Goal: Task Accomplishment & Management: Manage account settings

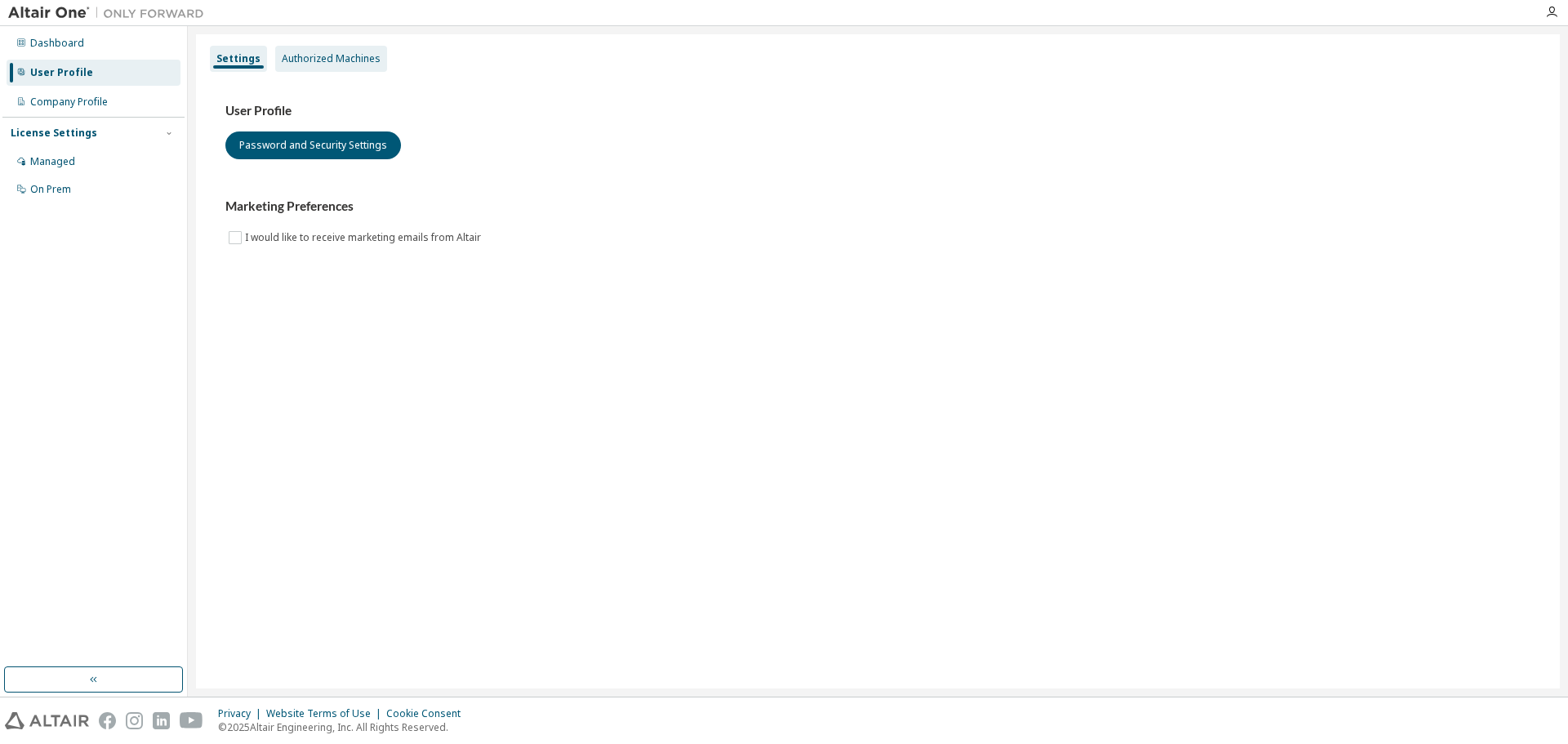
click at [370, 64] on div "Authorized Machines" at bounding box center [332, 58] width 99 height 13
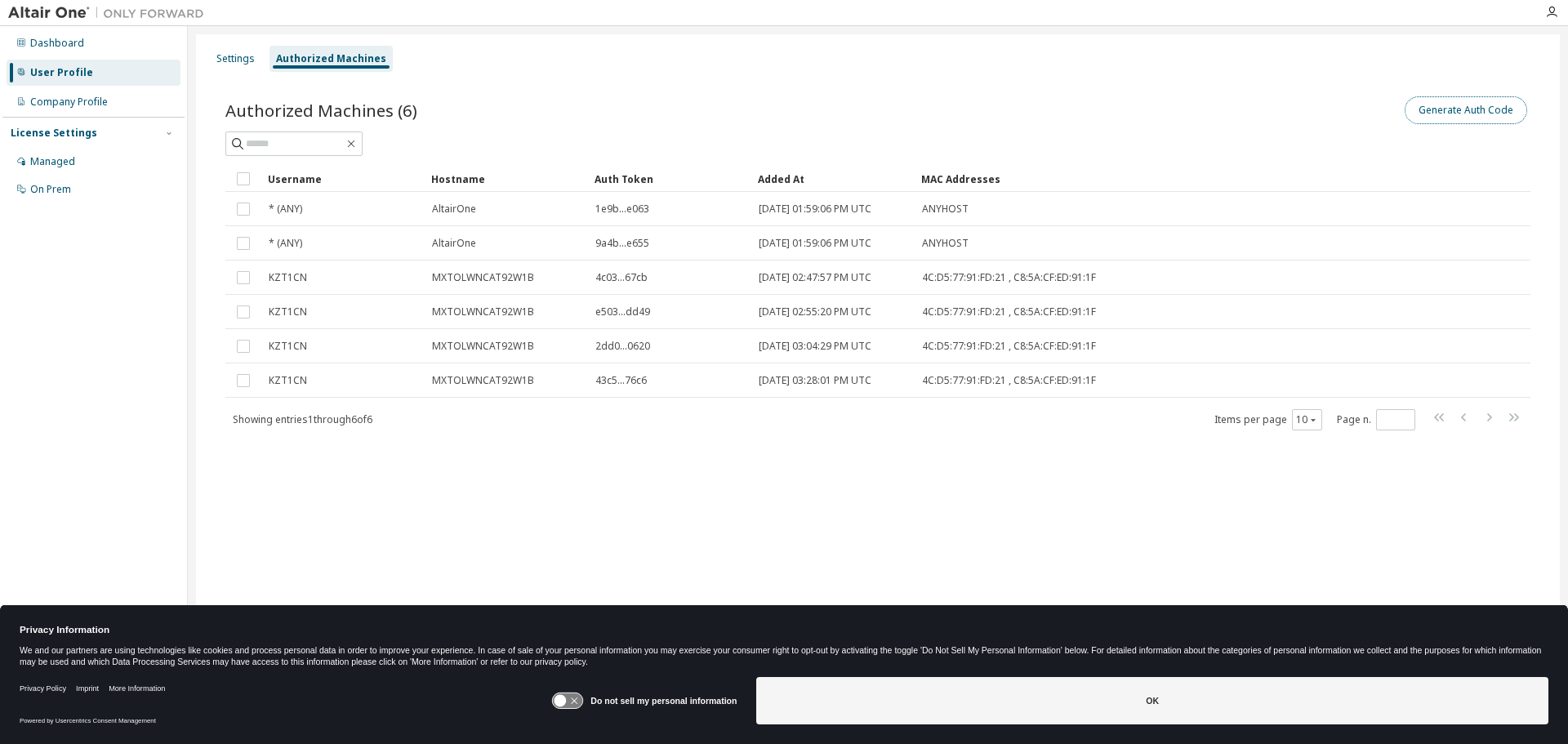
click at [1450, 109] on button "Generate Auth Code" at bounding box center [1466, 110] width 123 height 28
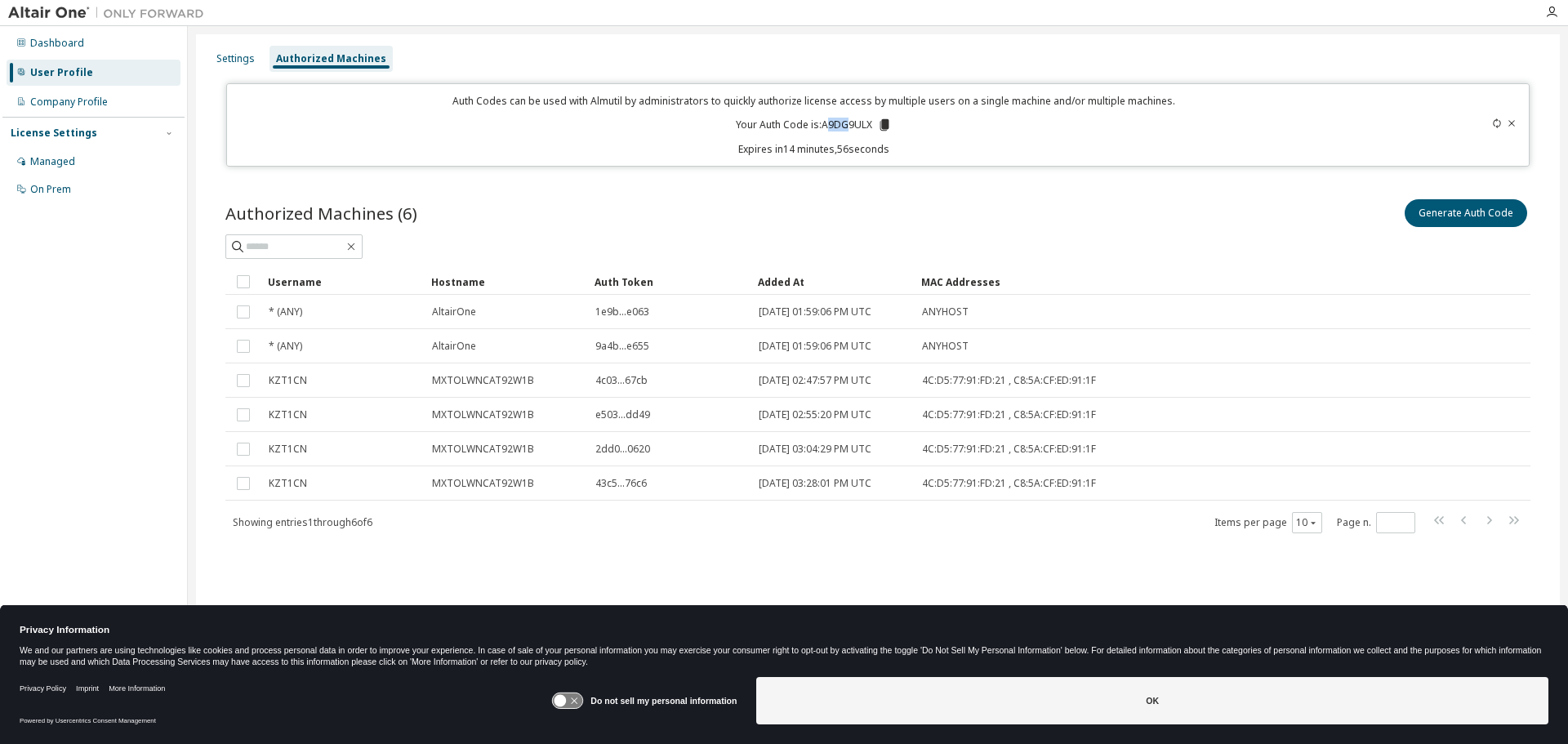
drag, startPoint x: 826, startPoint y: 124, endPoint x: 850, endPoint y: 126, distance: 24.1
click at [850, 126] on p "Your Auth Code is: A9DG9ULX" at bounding box center [814, 124] width 156 height 15
drag, startPoint x: 821, startPoint y: 124, endPoint x: 875, endPoint y: 131, distance: 54.5
click at [875, 131] on p "Your Auth Code is: A9DG9ULX" at bounding box center [814, 124] width 156 height 15
copy p "A9DG9ULX"
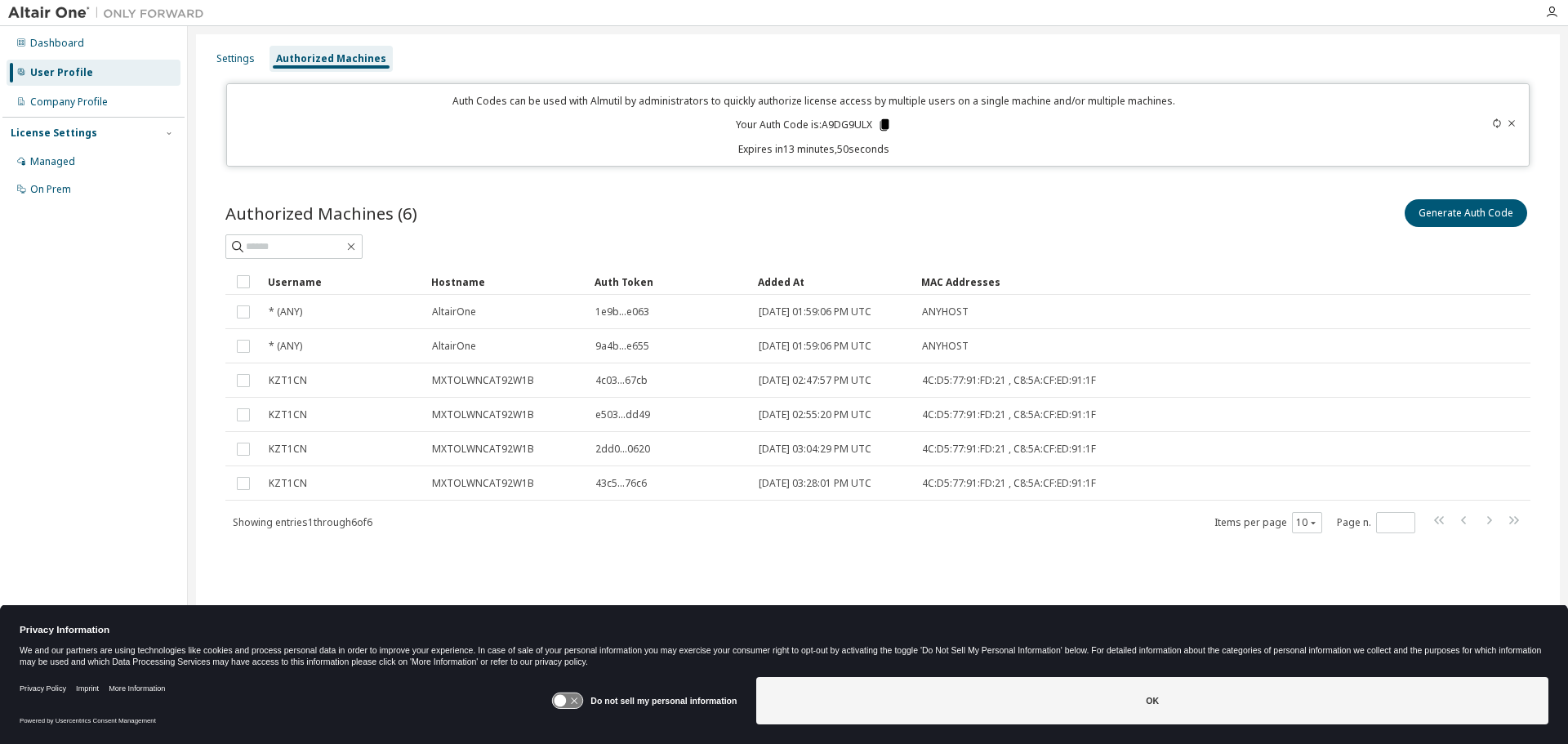
click at [884, 124] on icon at bounding box center [884, 125] width 9 height 12
click at [883, 130] on icon at bounding box center [884, 124] width 15 height 15
click at [890, 194] on div "Authorized Machines (6) Generate Auth Code Clear Load Save Save As Field Operat…" at bounding box center [878, 375] width 1344 height 400
click at [887, 127] on icon at bounding box center [884, 125] width 9 height 12
click at [708, 193] on div "Authorized Machines (6) Generate Auth Code Clear Load Save Save As Field Operat…" at bounding box center [878, 375] width 1344 height 400
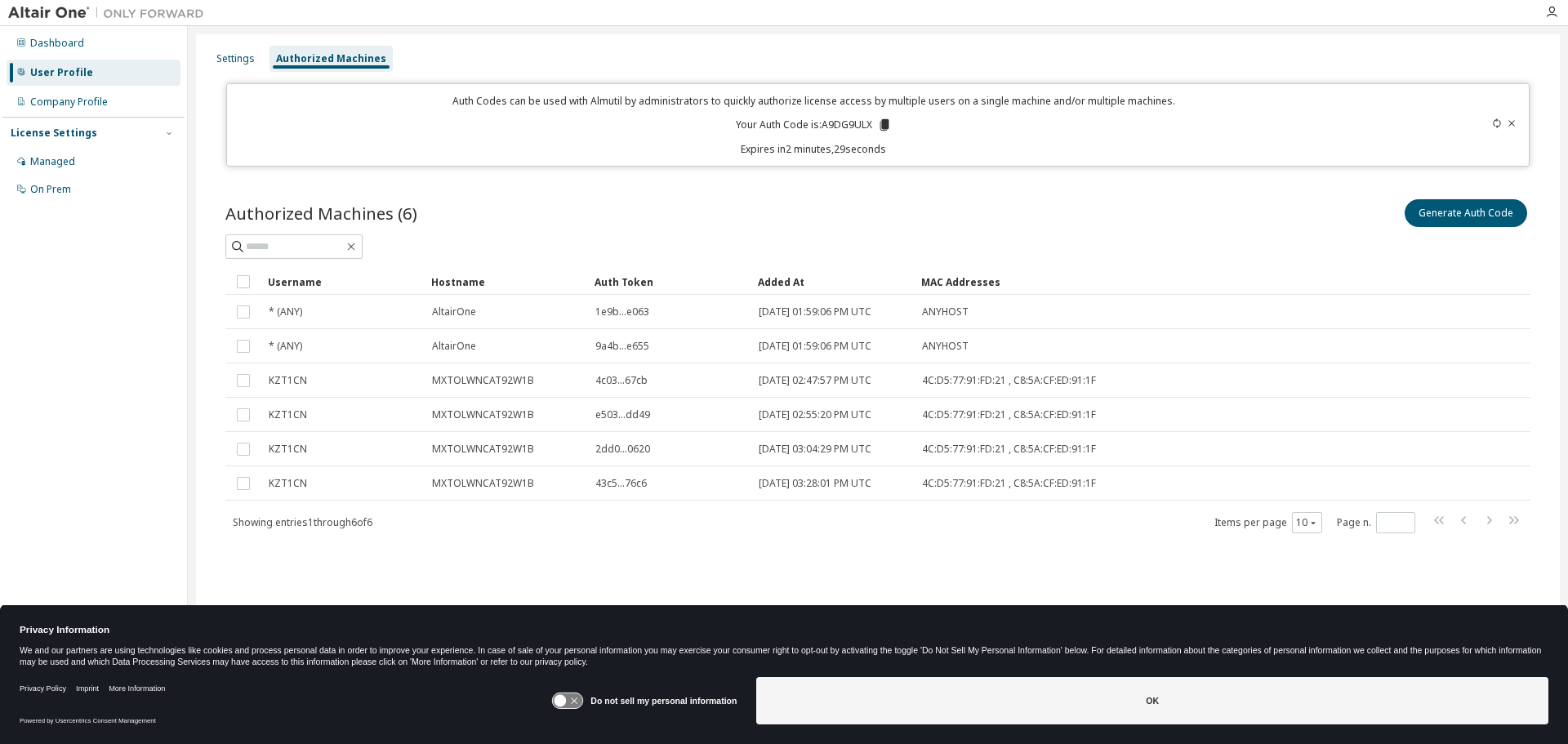
click at [951, 227] on div "Generate Auth Code" at bounding box center [1204, 213] width 653 height 34
click at [1483, 223] on button "Generate Auth Code" at bounding box center [1466, 213] width 123 height 28
click at [1517, 123] on div at bounding box center [1455, 125] width 128 height 62
click at [1510, 125] on icon at bounding box center [1513, 123] width 7 height 6
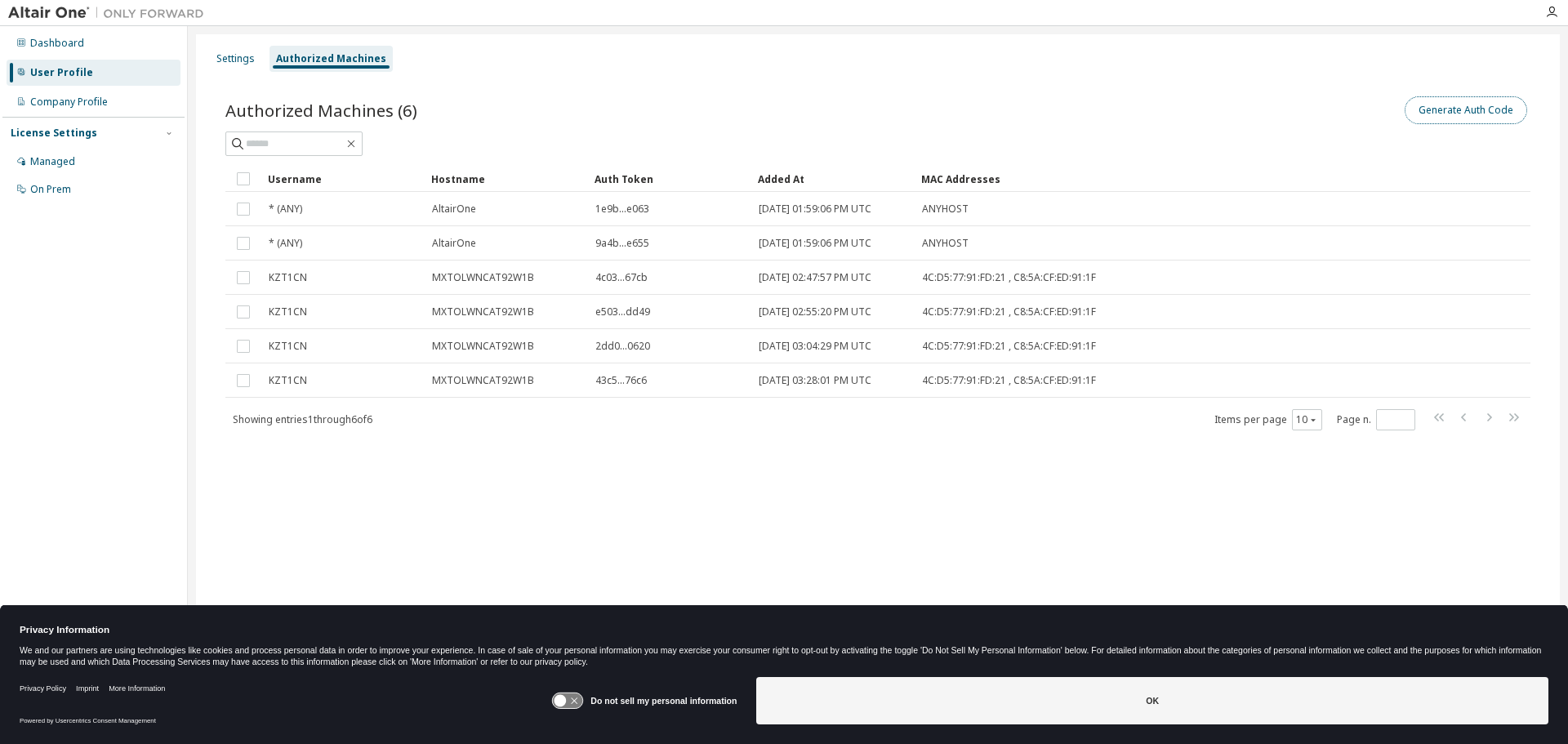
click at [1496, 101] on button "Generate Auth Code" at bounding box center [1466, 110] width 123 height 28
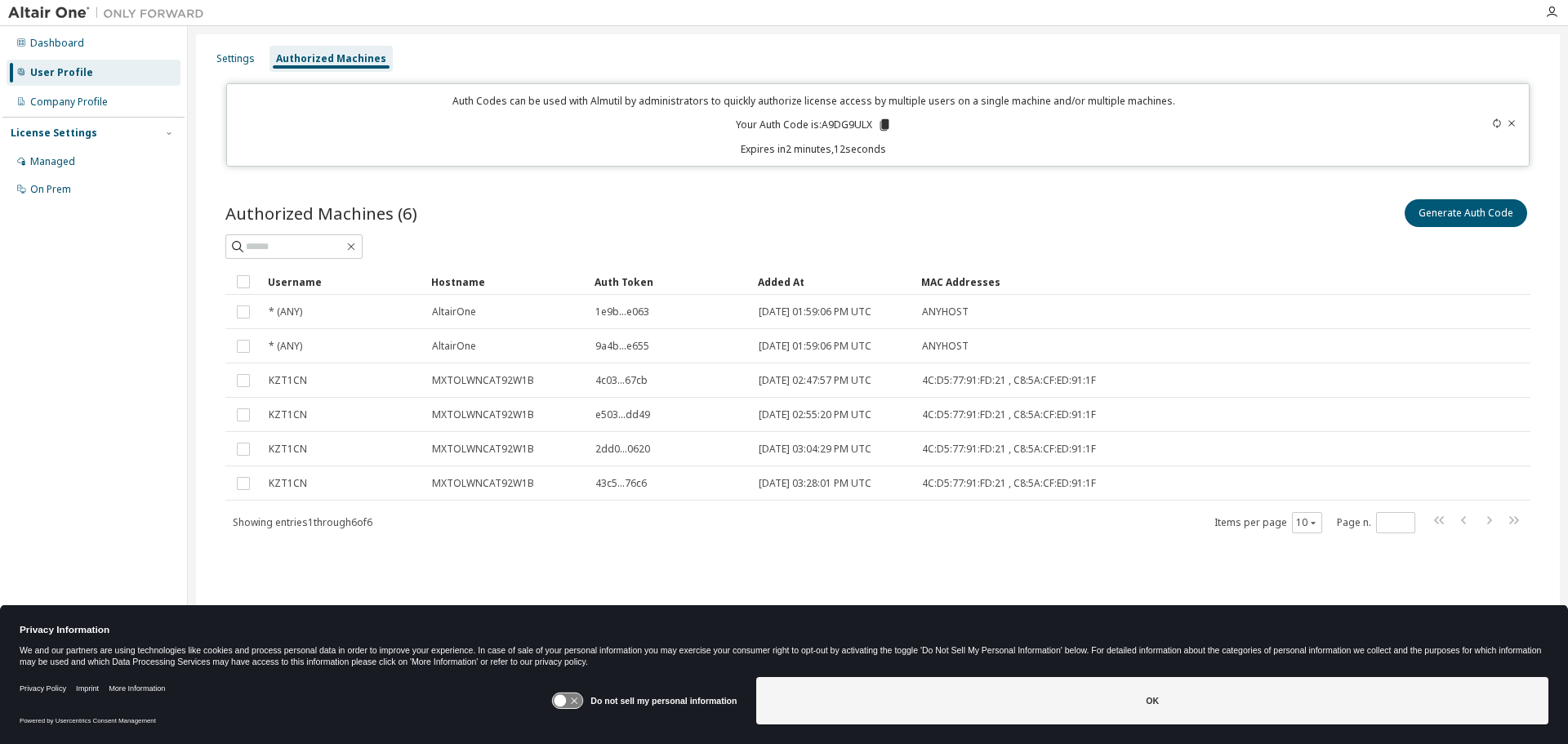
click at [888, 128] on icon at bounding box center [884, 125] width 9 height 12
click at [931, 200] on div "Generate Auth Code" at bounding box center [1204, 213] width 653 height 34
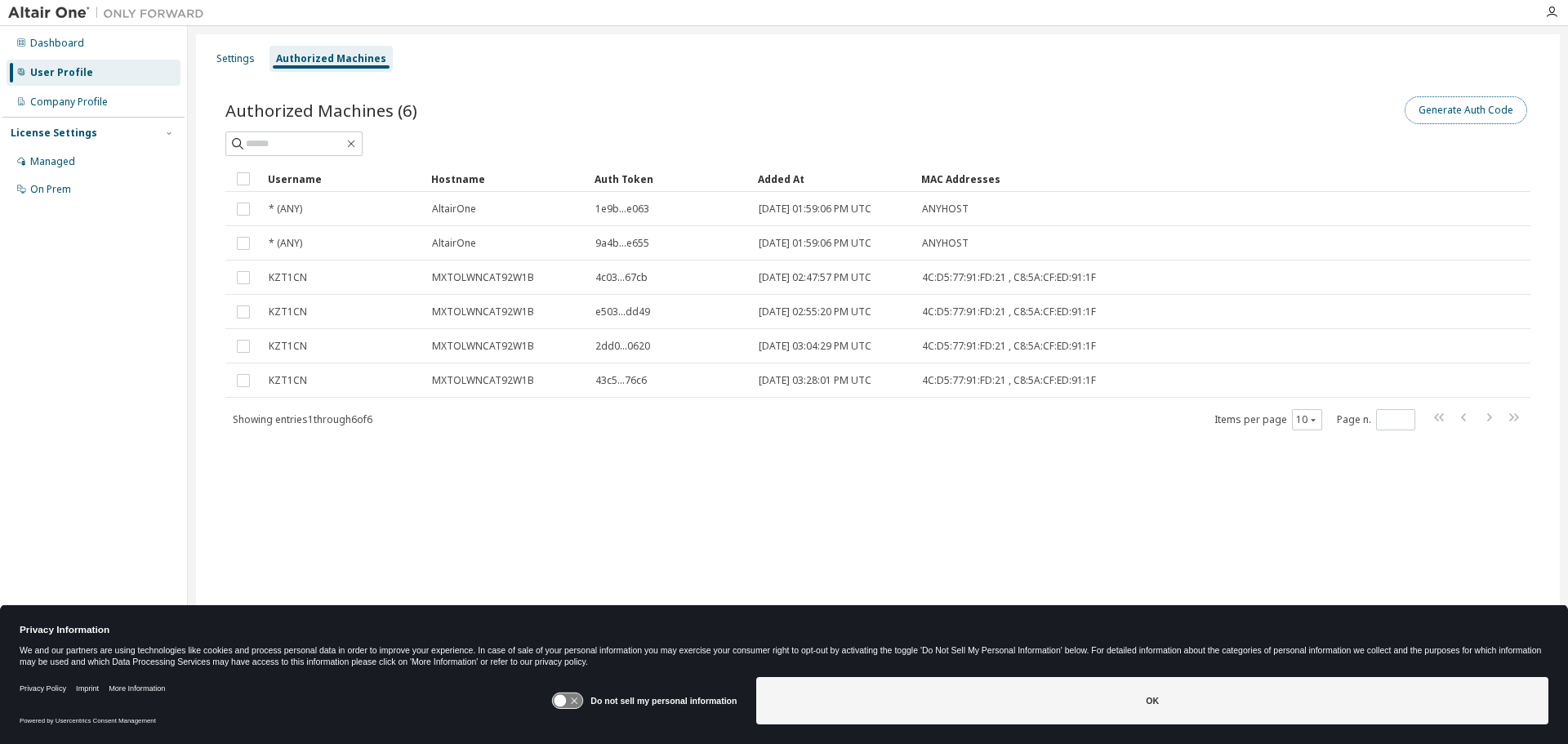
click at [1470, 123] on button "Generate Auth Code" at bounding box center [1466, 110] width 123 height 28
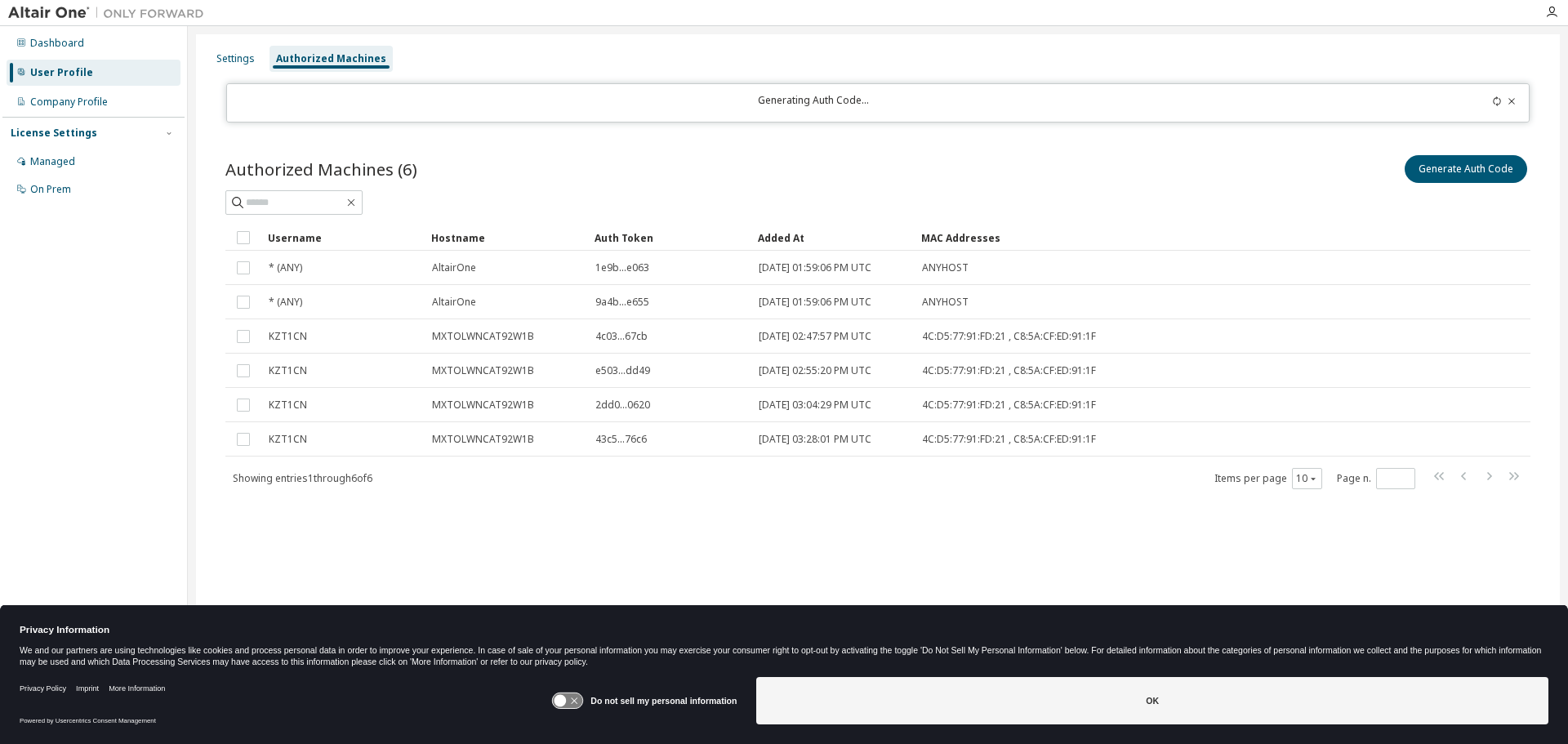
click at [848, 135] on div "Authorized Machines (6) Generate Auth Code Clear Load Save Save As Field Operat…" at bounding box center [878, 332] width 1344 height 400
click at [1496, 103] on icon at bounding box center [1497, 101] width 10 height 10
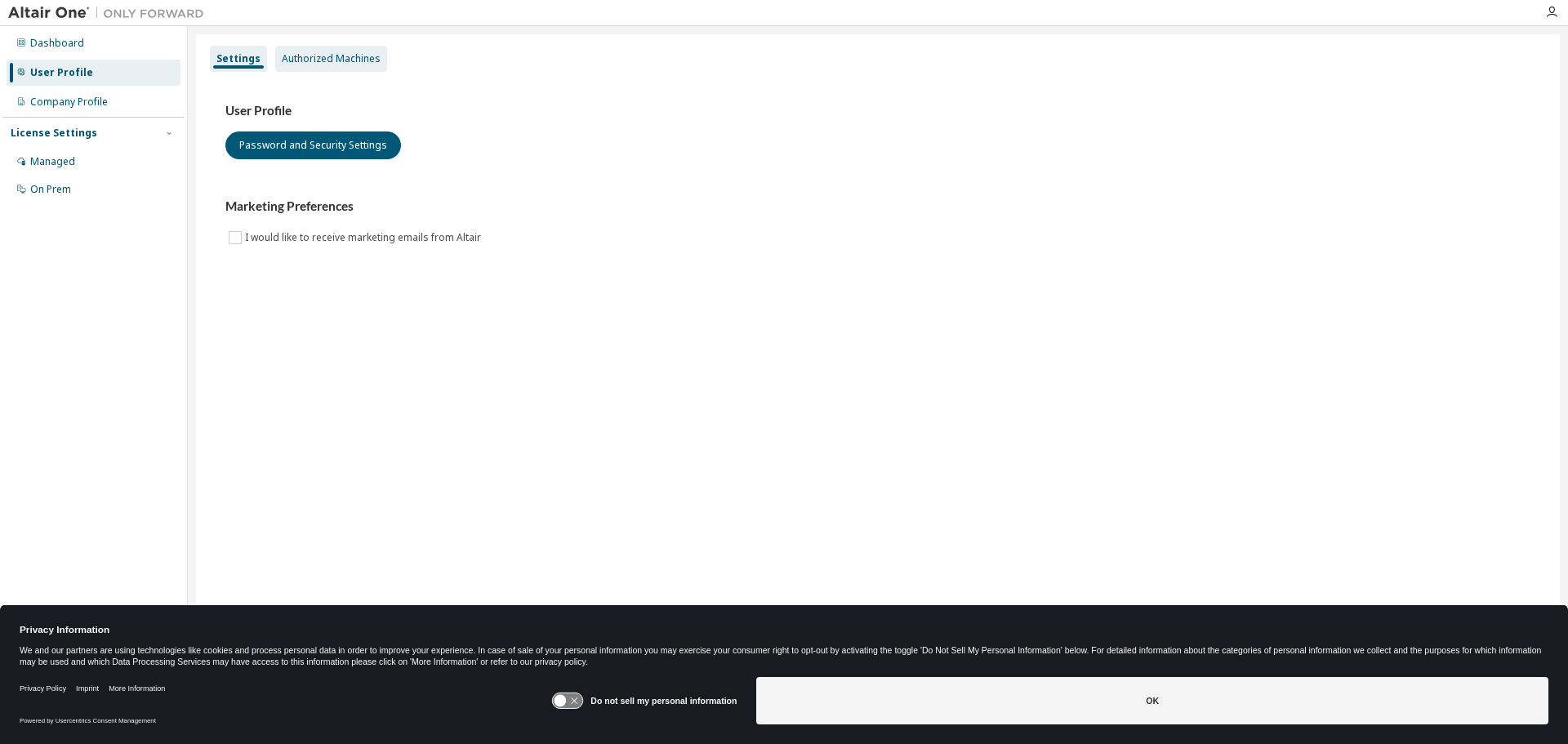
click at [368, 67] on div "Authorized Machines" at bounding box center [331, 58] width 112 height 26
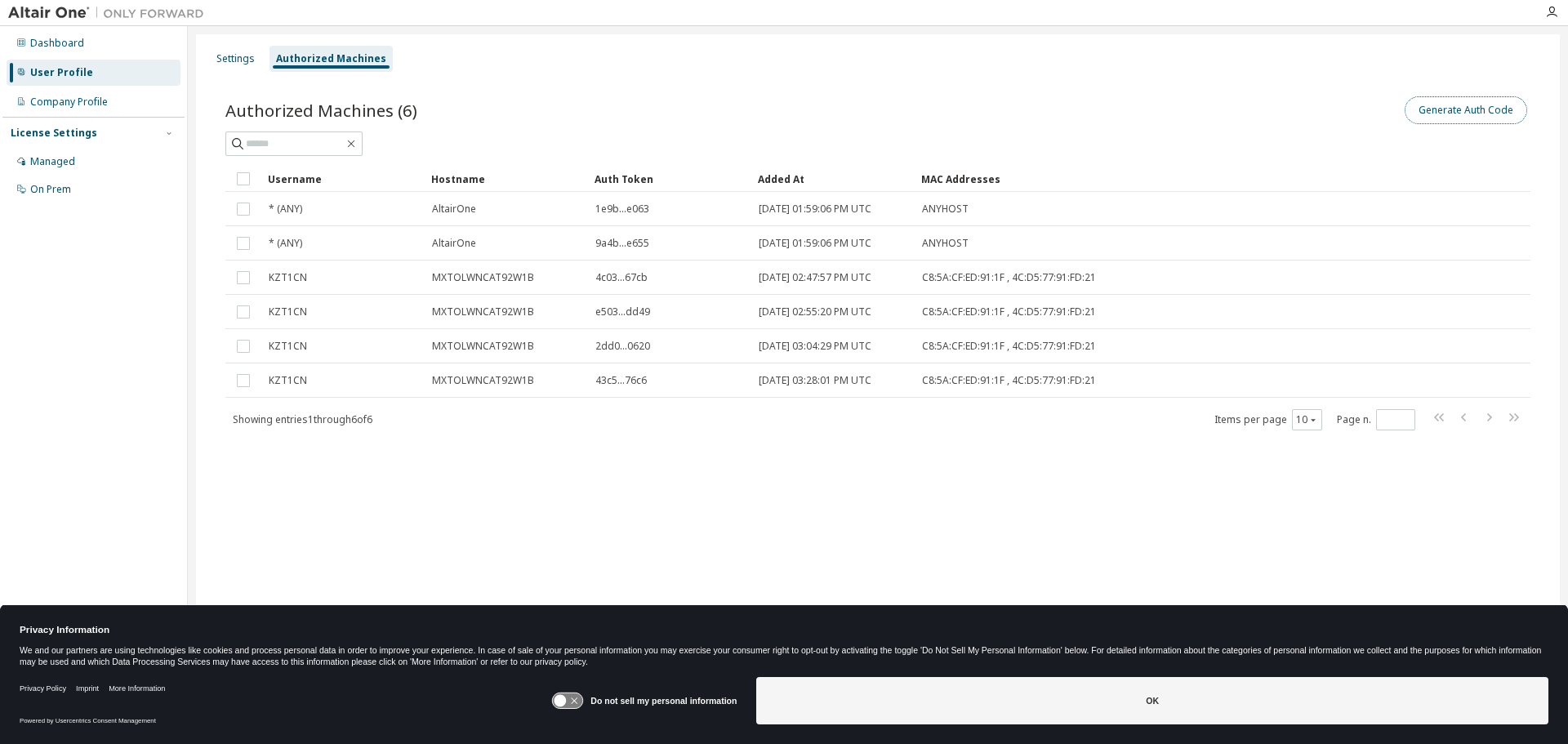
click at [1446, 112] on button "Generate Auth Code" at bounding box center [1466, 110] width 123 height 28
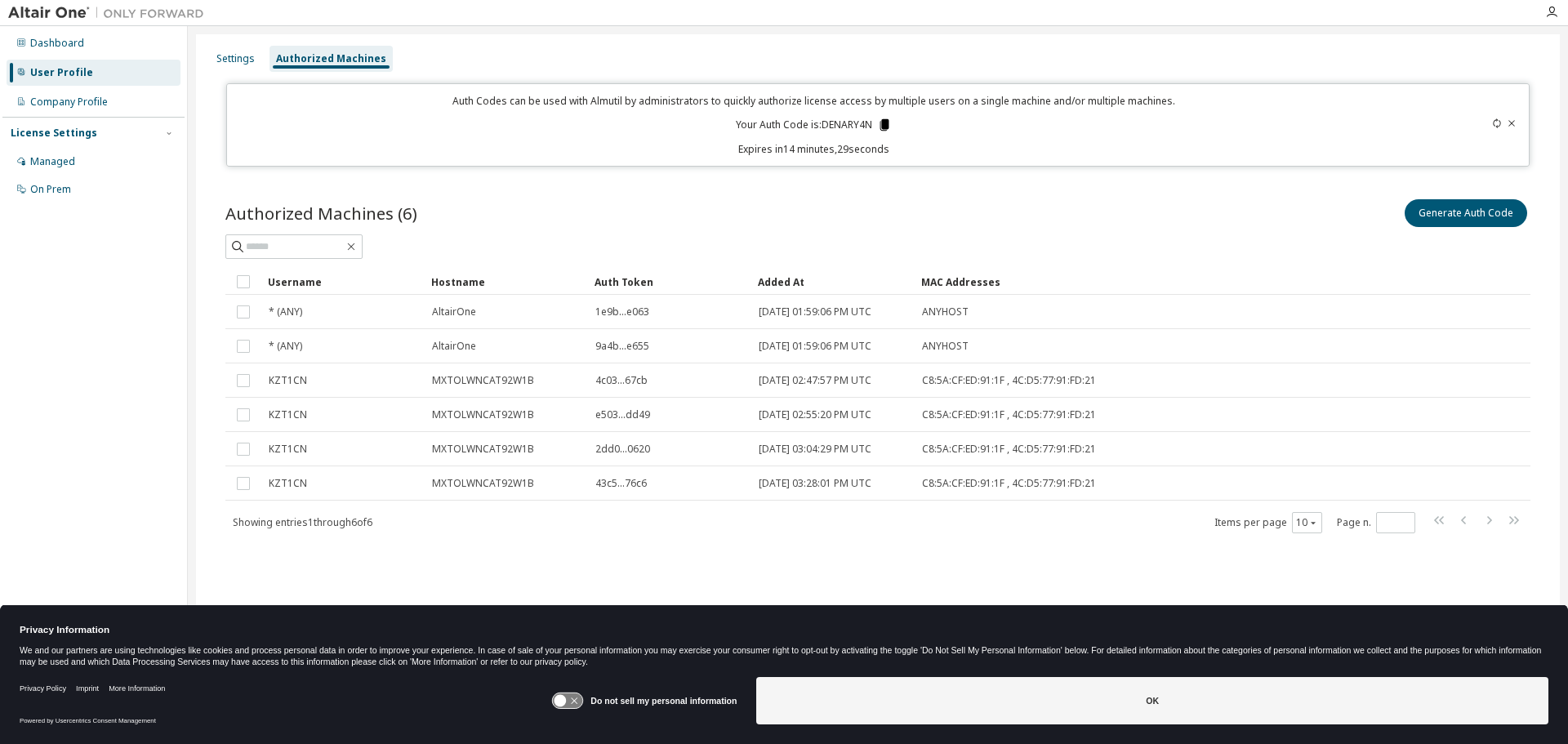
click at [881, 122] on icon at bounding box center [884, 125] width 9 height 12
click at [600, 566] on div "Authorized Machines (6) Generate Auth Code Clear Load Save Save As Field Operat…" at bounding box center [878, 375] width 1344 height 400
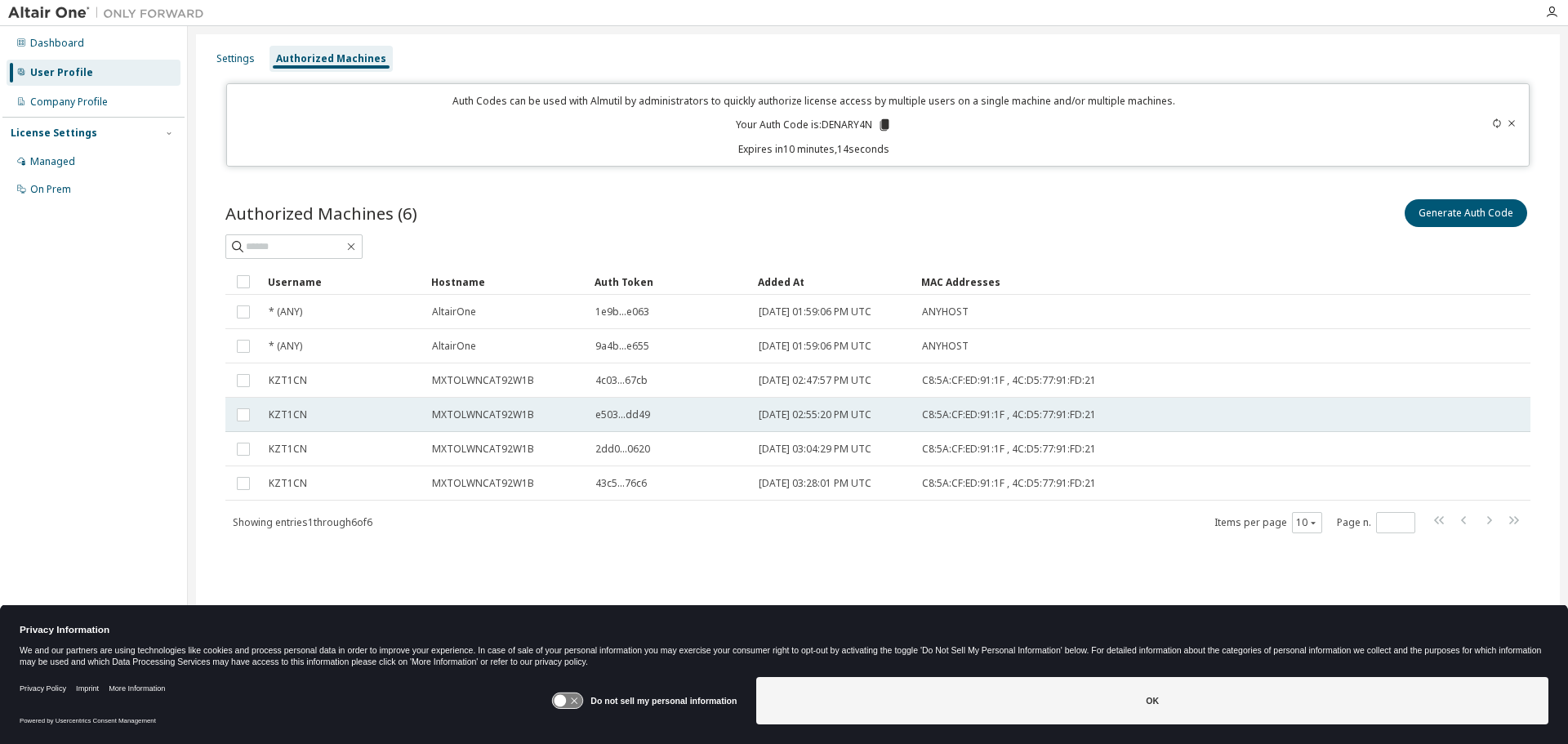
click at [638, 412] on span "e503...dd49" at bounding box center [623, 414] width 54 height 13
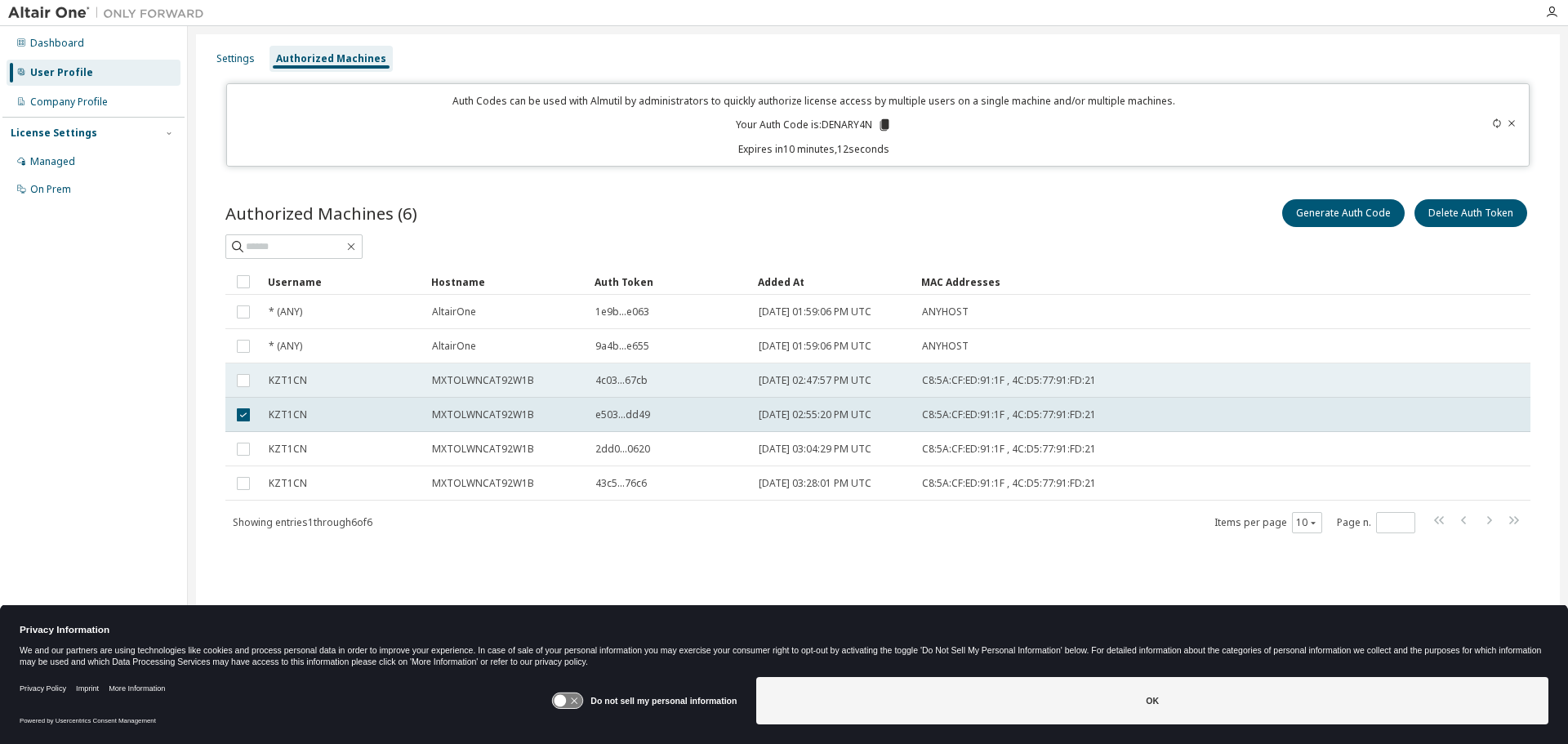
click at [645, 387] on span "4c03...67cb" at bounding box center [622, 380] width 53 height 13
click at [645, 376] on span "4c03...67cb" at bounding box center [622, 380] width 53 height 13
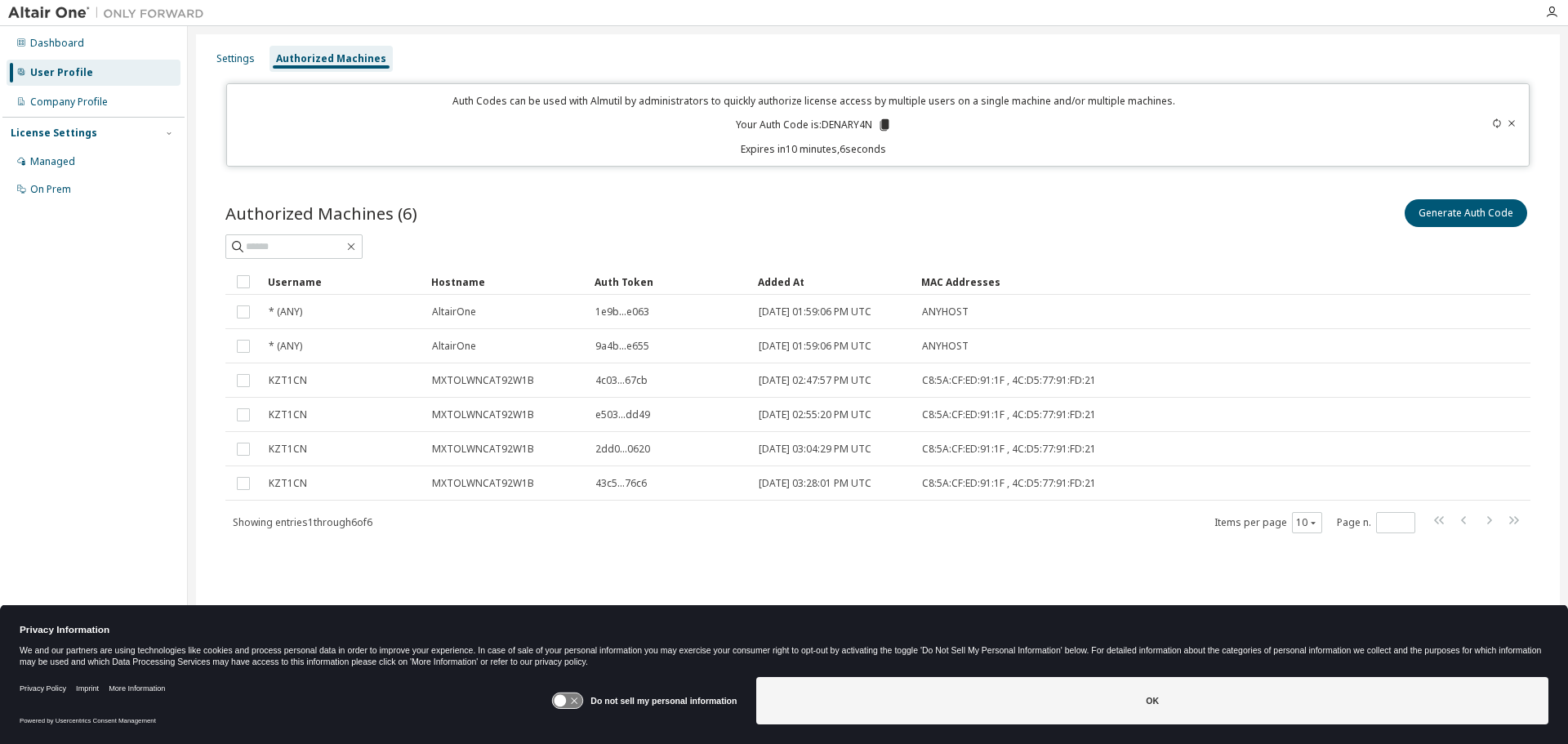
click at [648, 382] on div "4c03...67cb" at bounding box center [669, 380] width 149 height 13
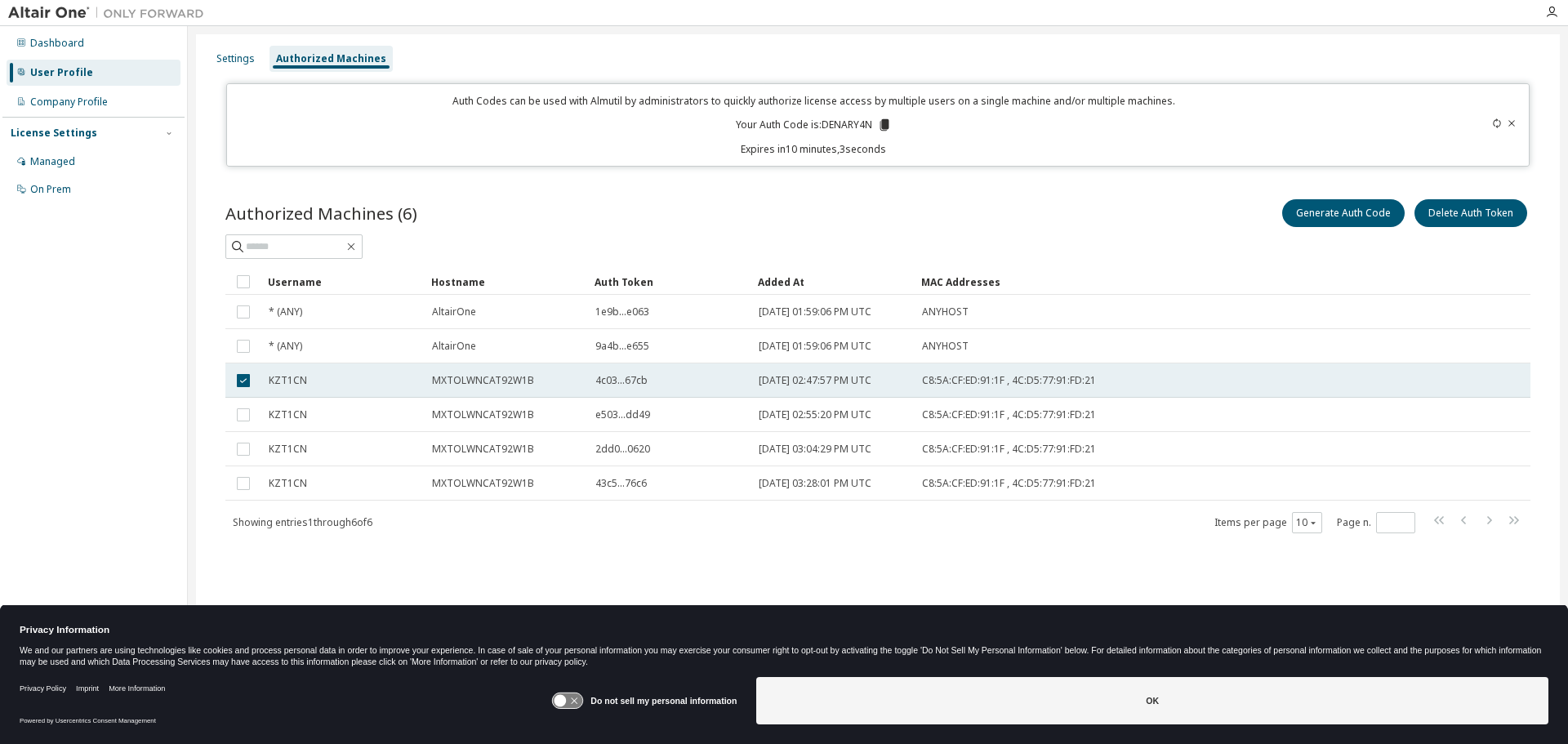
drag, startPoint x: 613, startPoint y: 383, endPoint x: 643, endPoint y: 391, distance: 31.0
click at [643, 391] on td "4c03...67cb" at bounding box center [670, 380] width 163 height 34
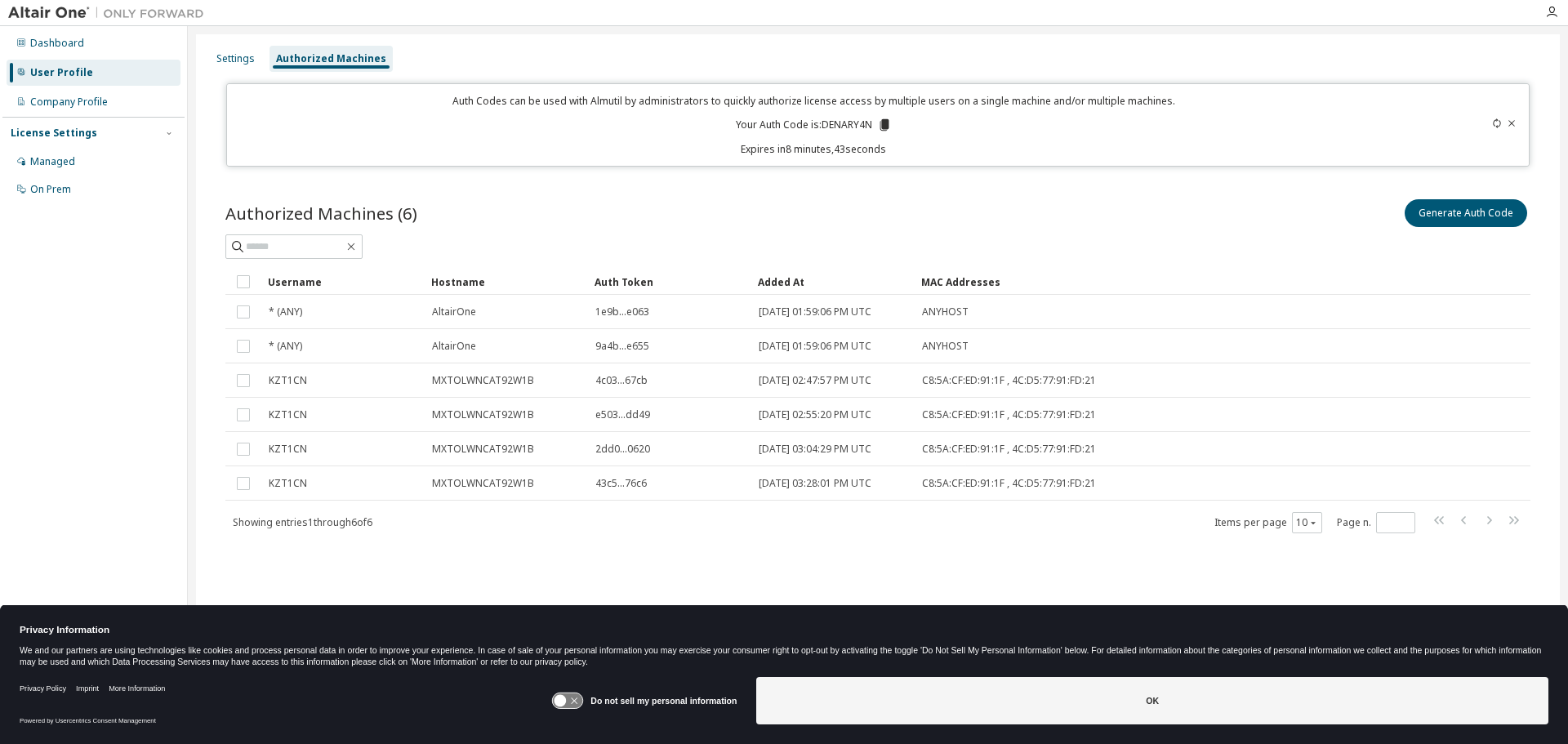
click at [586, 227] on div "Authorized Machines (6) Generate Auth Code" at bounding box center [878, 228] width 1305 height 63
click at [754, 221] on div "Authorized Machines (6) Generate Auth Code" at bounding box center [878, 213] width 1305 height 34
click at [883, 120] on icon at bounding box center [884, 125] width 9 height 12
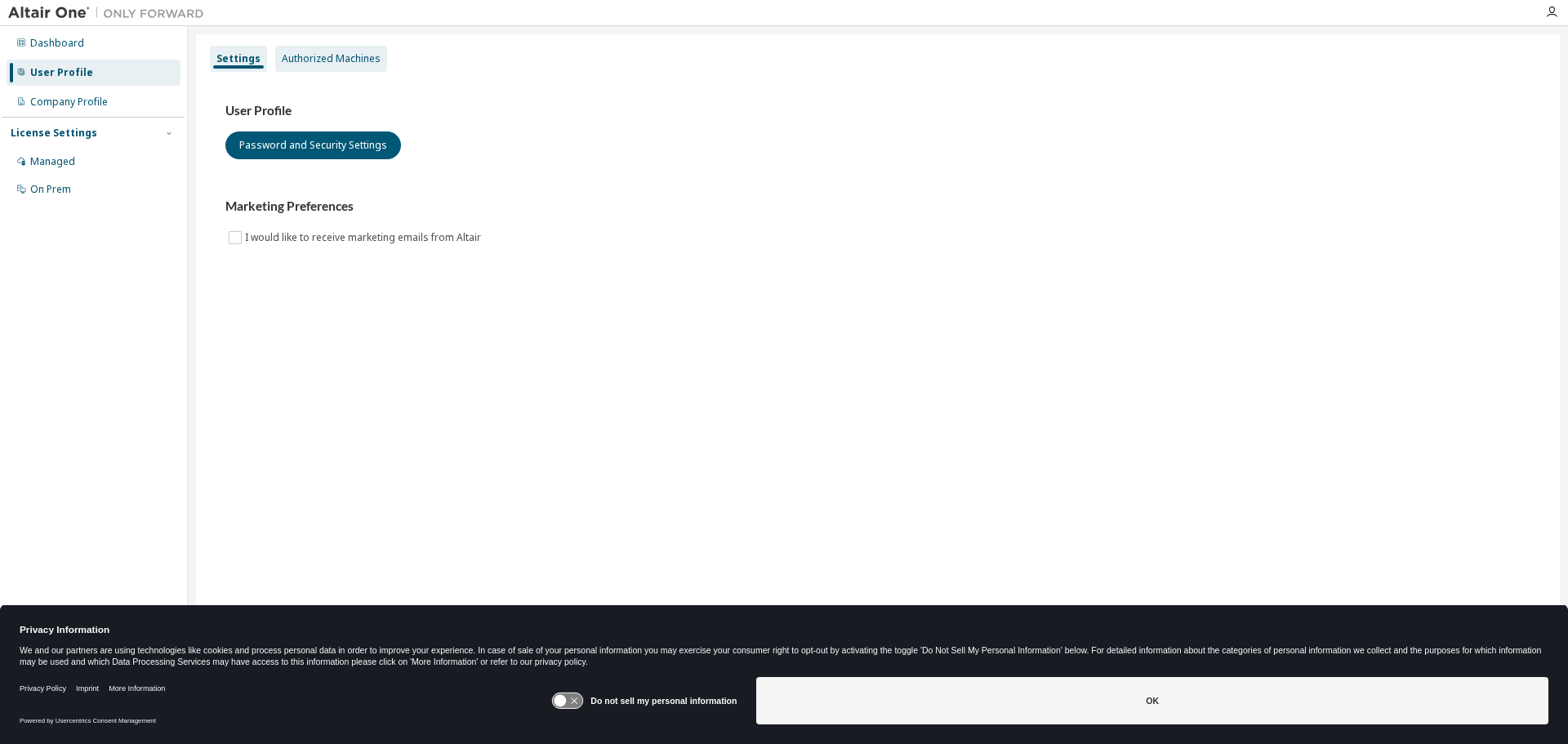
click at [349, 69] on div "Authorized Machines" at bounding box center [331, 58] width 112 height 26
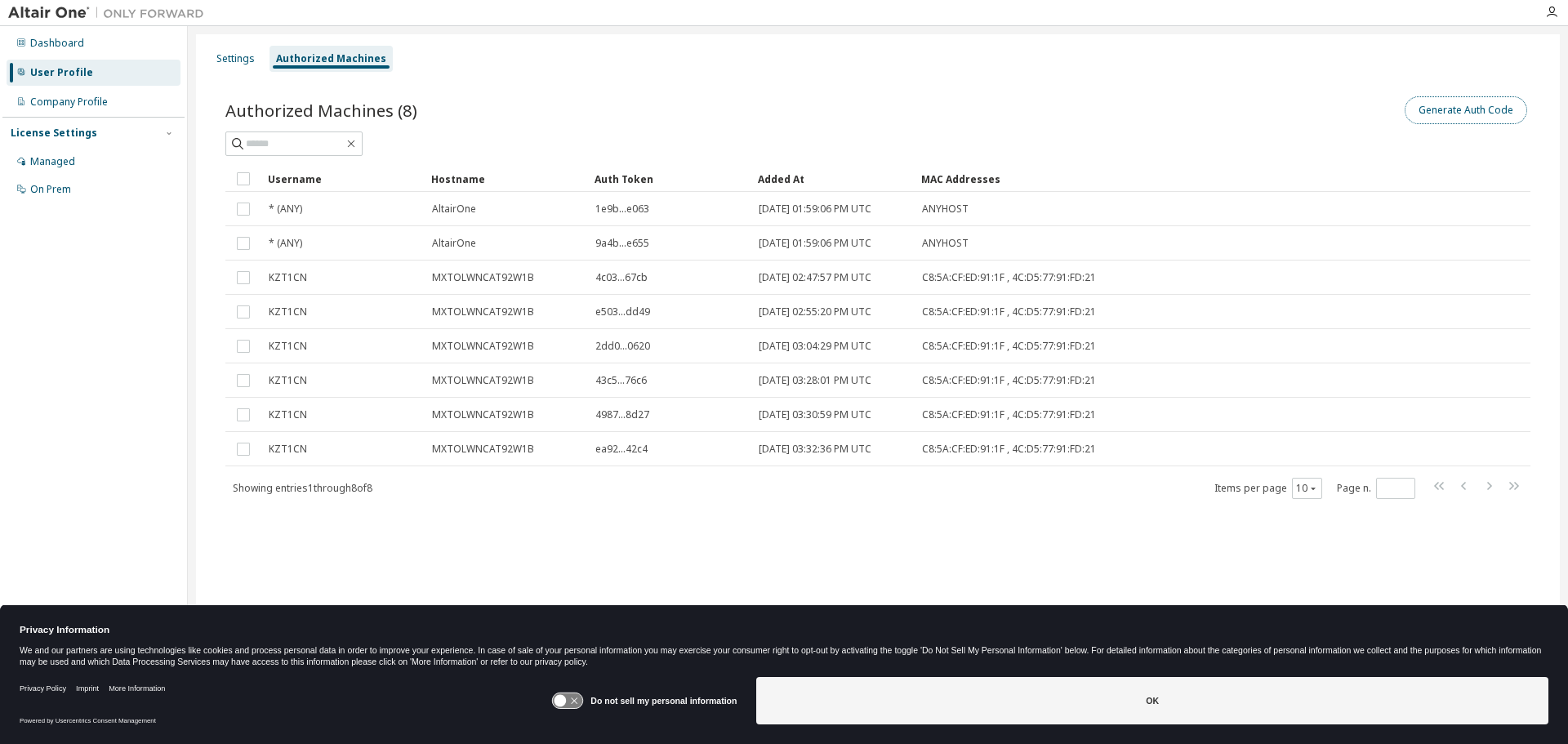
click at [1425, 115] on button "Generate Auth Code" at bounding box center [1466, 110] width 123 height 28
